Goal: Information Seeking & Learning: Learn about a topic

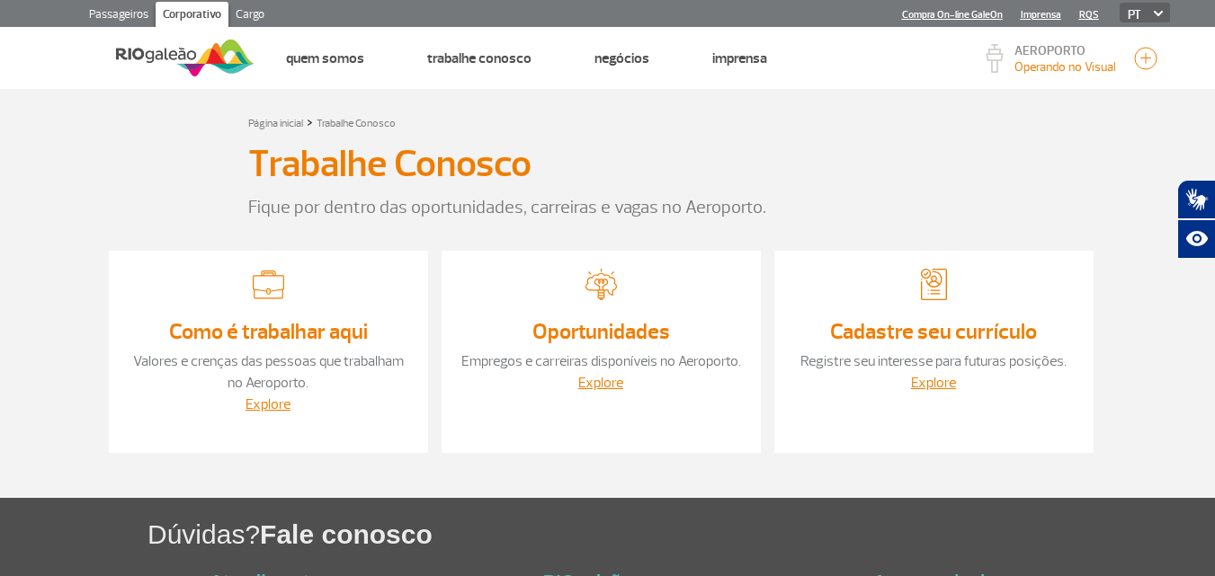
click at [227, 295] on div at bounding box center [268, 289] width 283 height 40
click at [493, 276] on div at bounding box center [600, 289] width 283 height 40
click at [619, 384] on link "Explore" at bounding box center [600, 383] width 45 height 18
click at [929, 388] on link "Explore" at bounding box center [933, 383] width 45 height 18
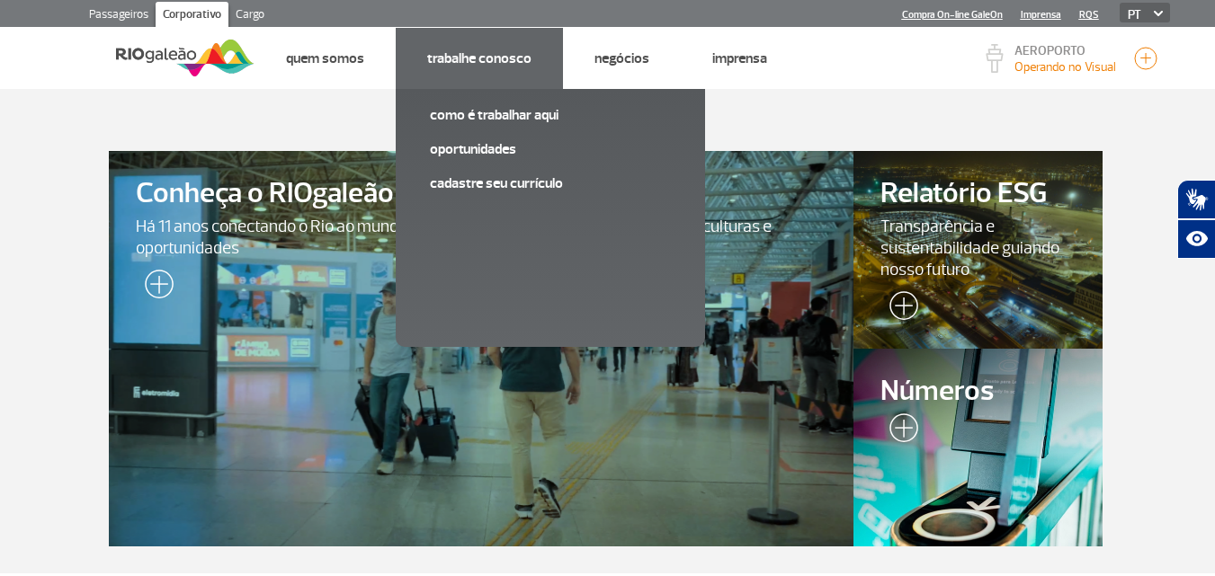
click at [412, 46] on li "Trabalhe Conosco Como é trabalhar aqui Oportunidades Cadastre seu currículo" at bounding box center [479, 58] width 167 height 61
click at [474, 147] on link "Oportunidades" at bounding box center [550, 149] width 241 height 20
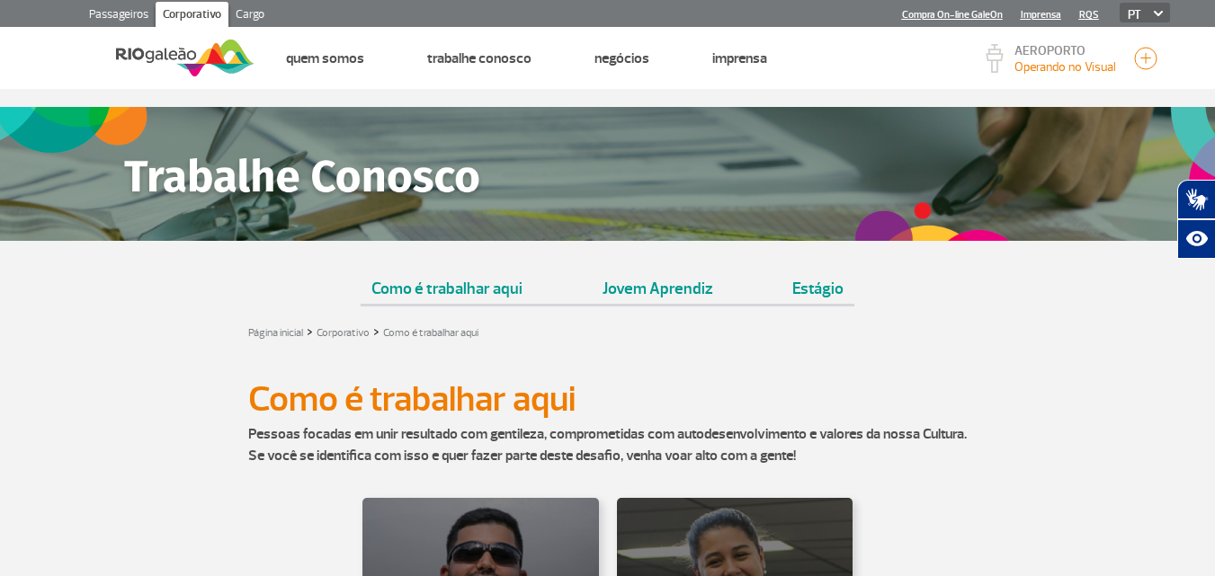
scroll to position [504, 0]
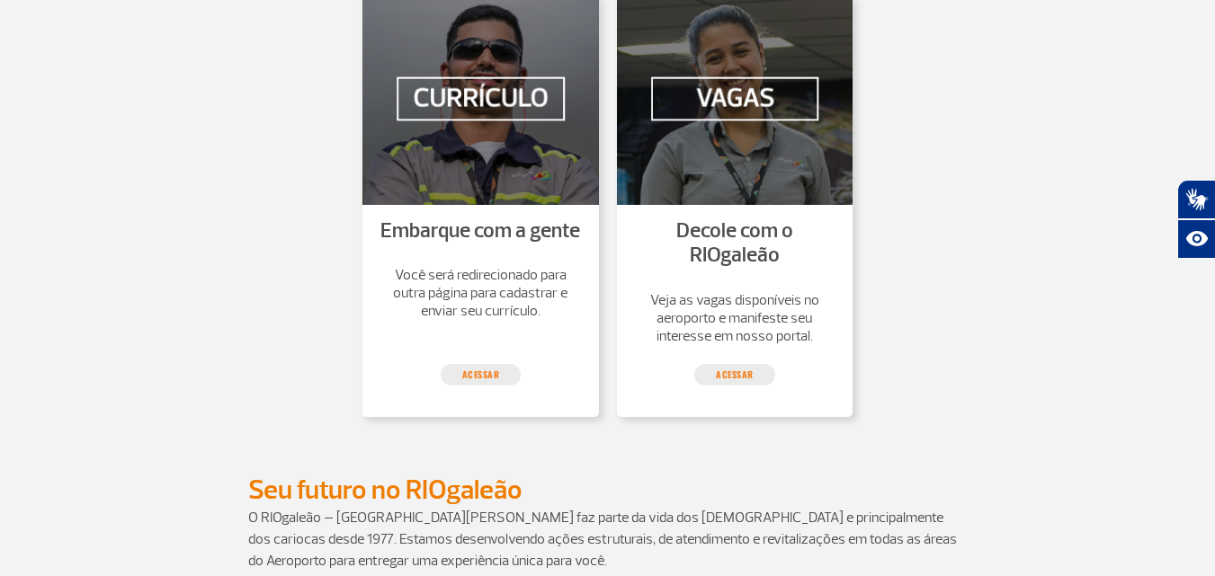
click at [534, 171] on img at bounding box center [480, 99] width 236 height 209
click at [732, 299] on p "Veja as vagas disponíveis no aeroporto e manifeste seu interesse em nosso porta…" at bounding box center [735, 318] width 201 height 54
click at [760, 242] on link "Decole com o RIOgaleão" at bounding box center [734, 243] width 117 height 51
